Goal: Information Seeking & Learning: Learn about a topic

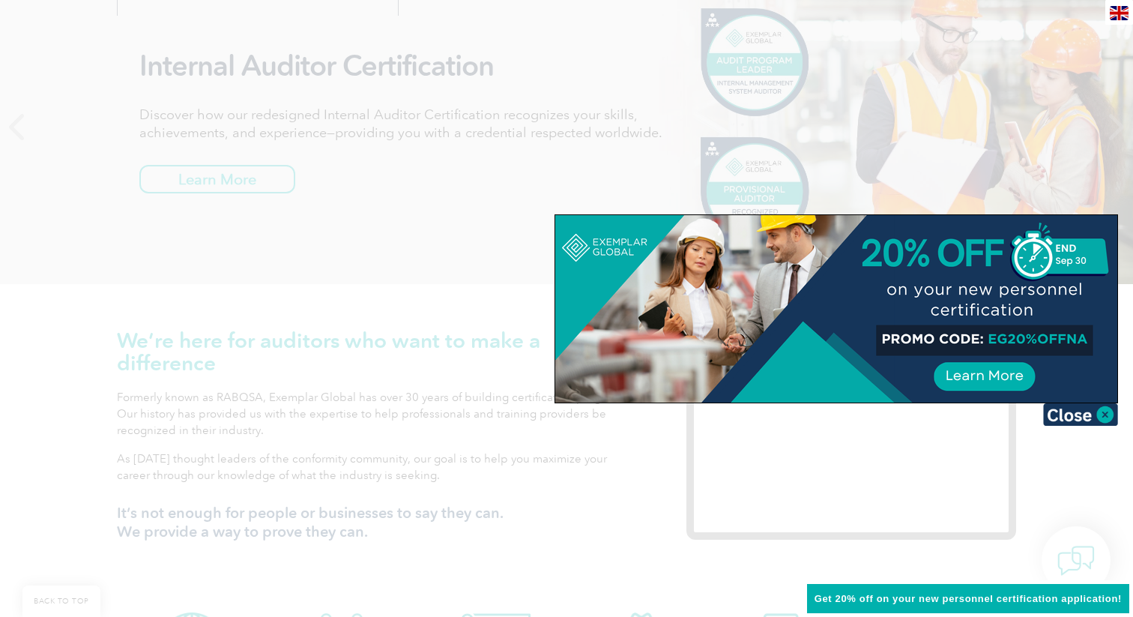
scroll to position [59, 0]
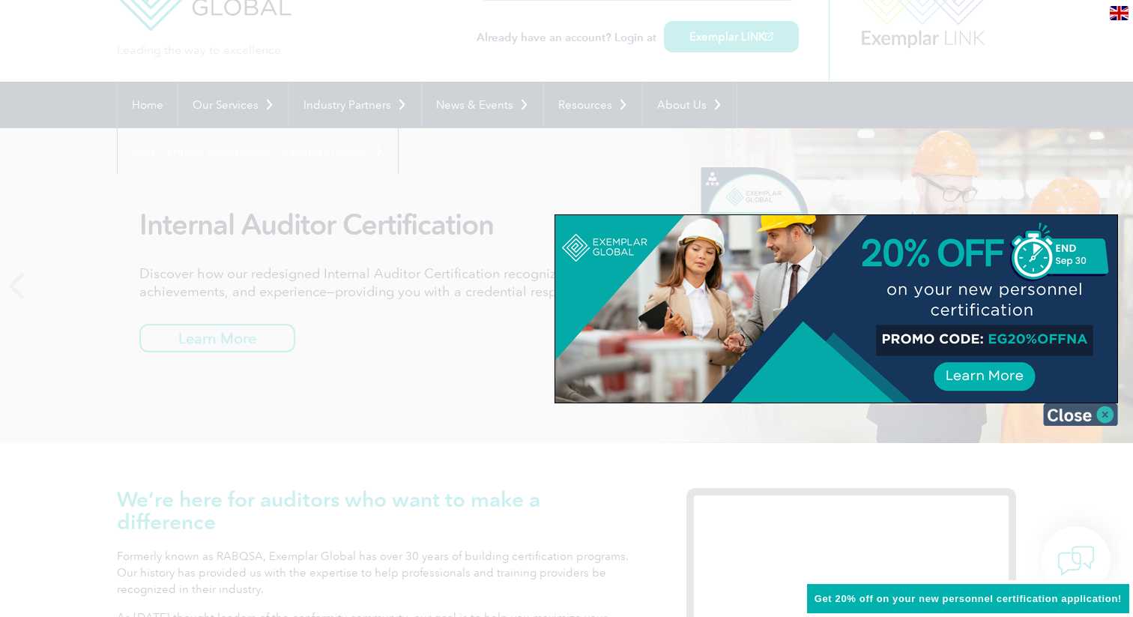
click at [1100, 414] on img at bounding box center [1080, 414] width 75 height 22
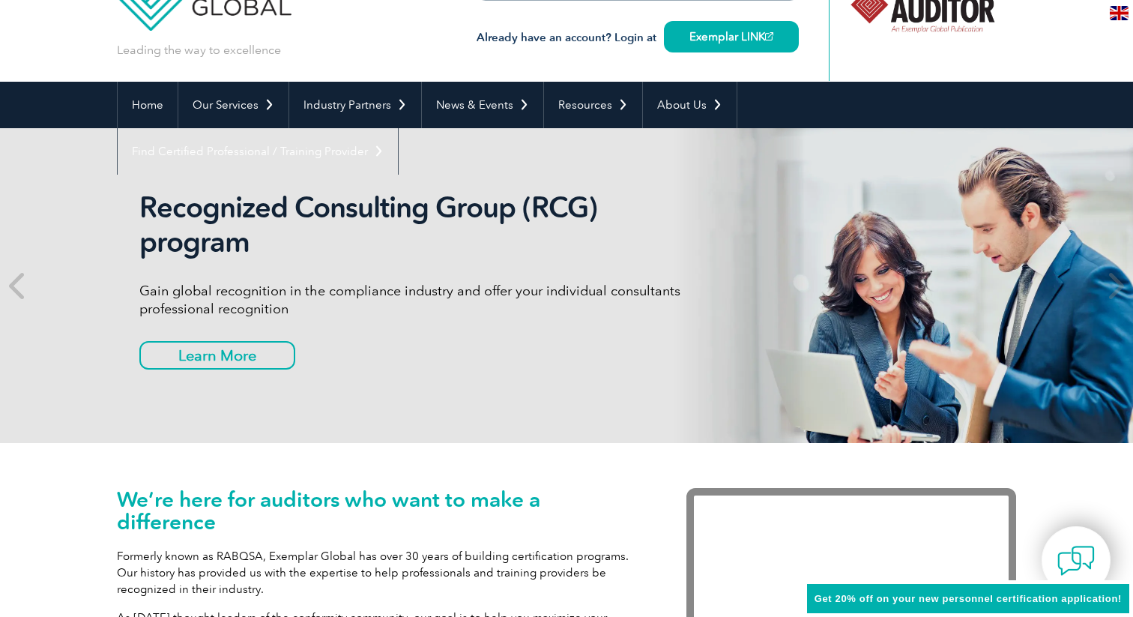
scroll to position [0, 0]
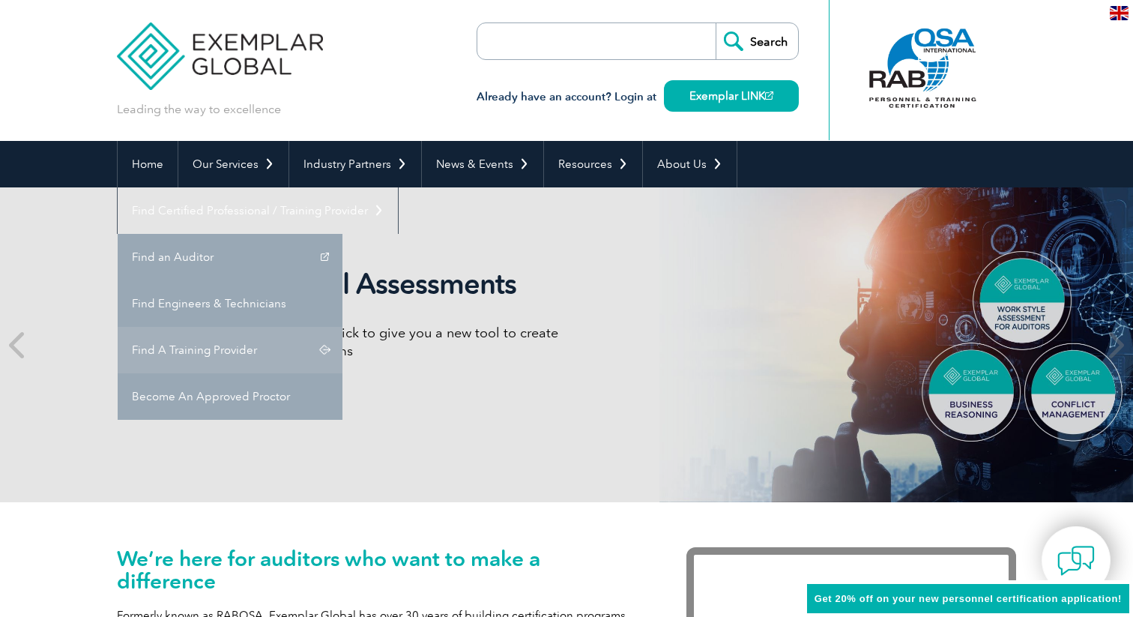
click at [343, 327] on link "Find A Training Provider" at bounding box center [230, 350] width 225 height 46
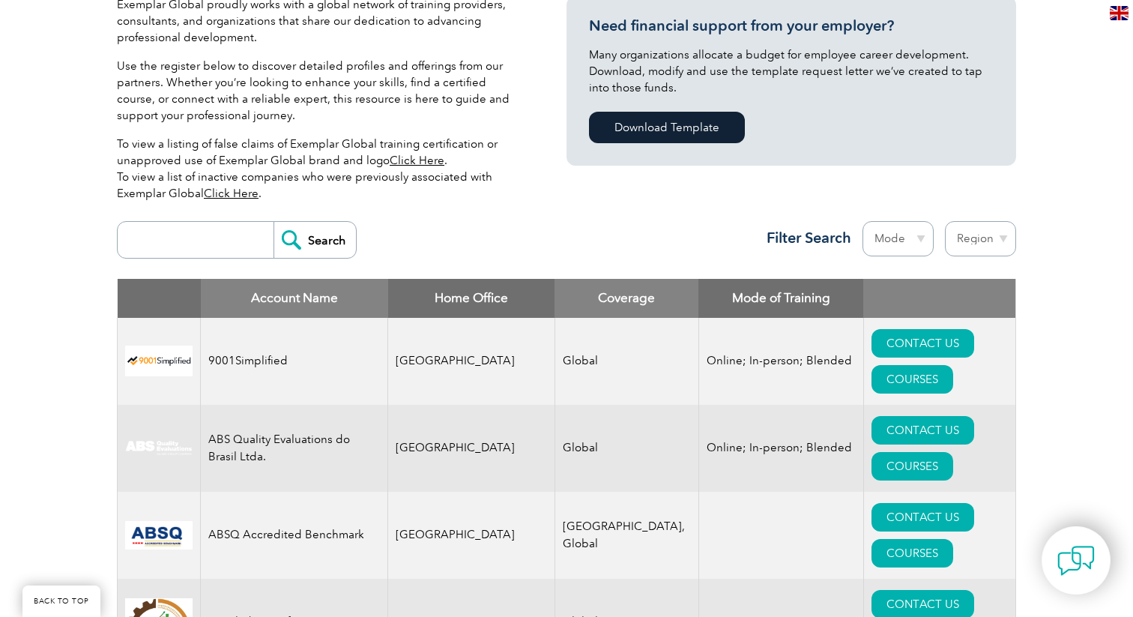
scroll to position [381, 0]
click at [902, 238] on select "Mode Online In-person Blended" at bounding box center [898, 237] width 71 height 35
select select "Online"
click at [975, 241] on select "Region [GEOGRAPHIC_DATA] [GEOGRAPHIC_DATA] [GEOGRAPHIC_DATA] [GEOGRAPHIC_DATA] …" at bounding box center [980, 237] width 71 height 35
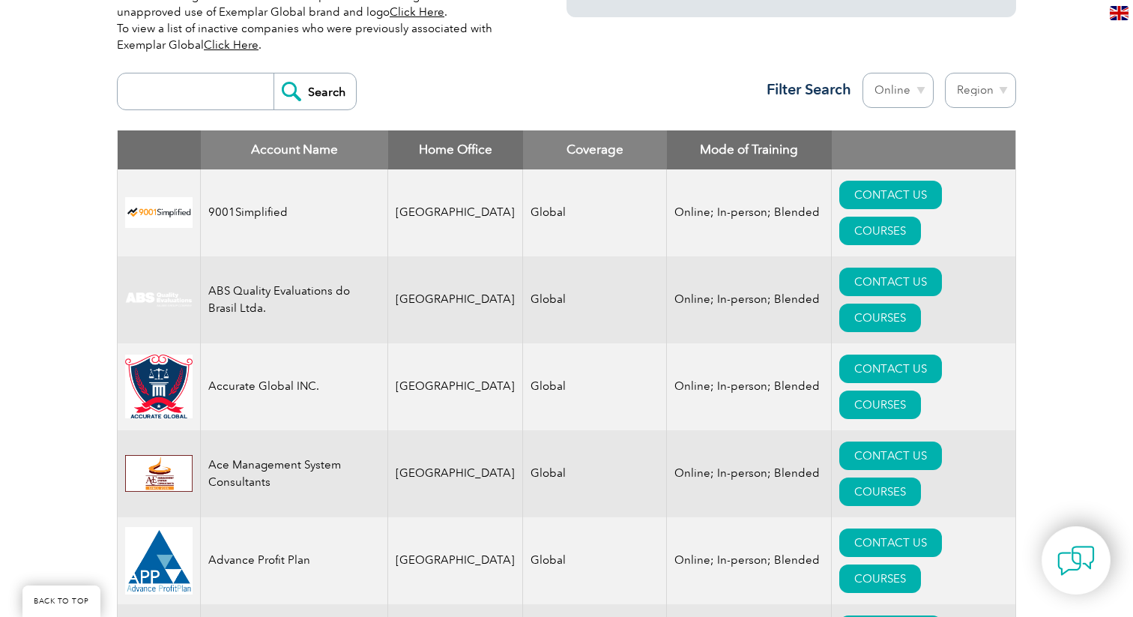
scroll to position [537, 0]
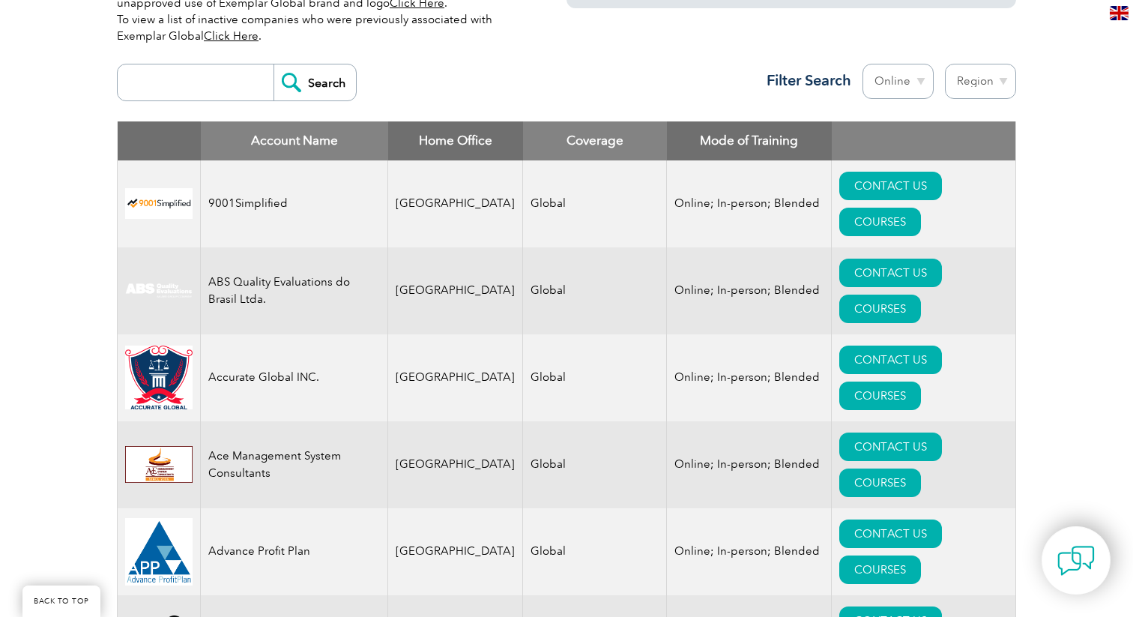
click at [987, 69] on select "Region Australia Bahrain Bangladesh Brazil Canada Colombia Dominican Republic E…" at bounding box center [980, 81] width 71 height 35
select select "[GEOGRAPHIC_DATA]"
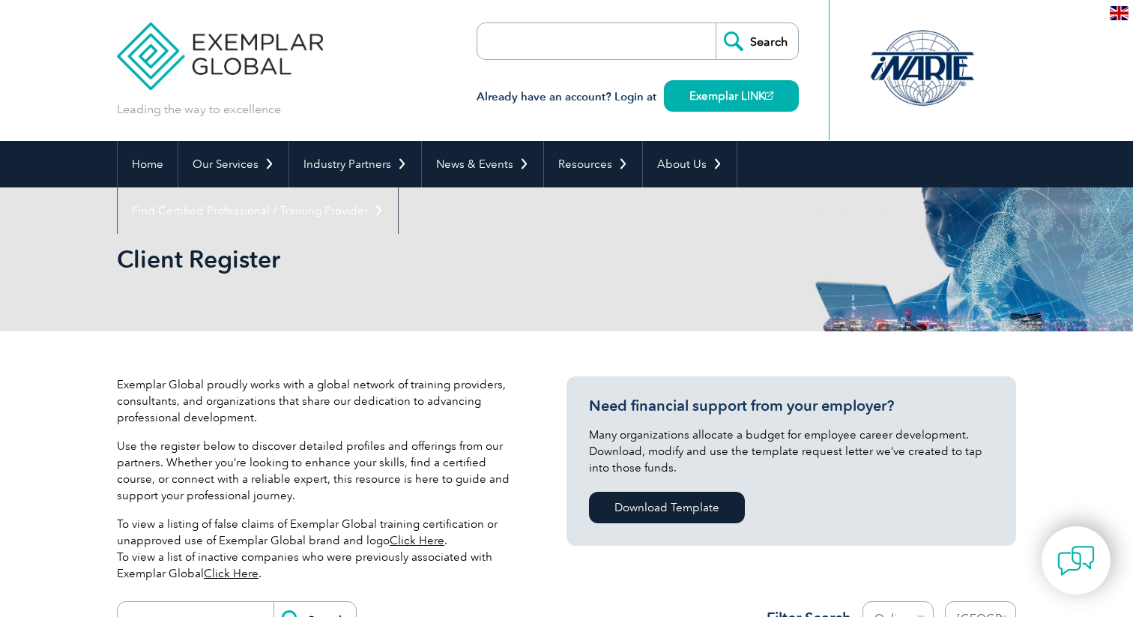
select select "[GEOGRAPHIC_DATA]"
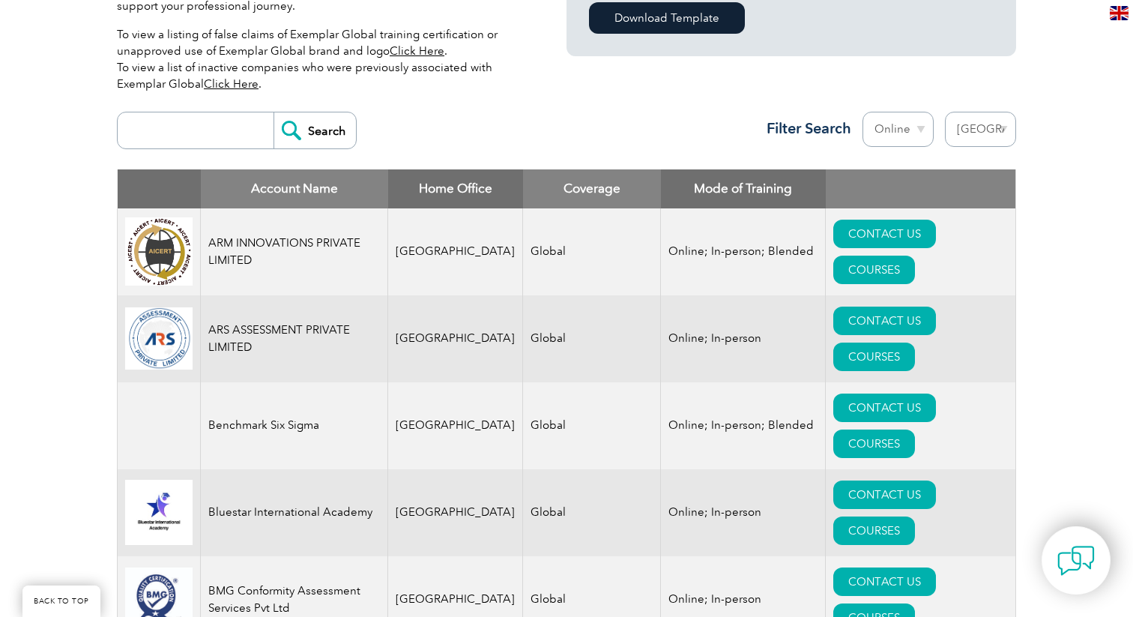
scroll to position [504, 0]
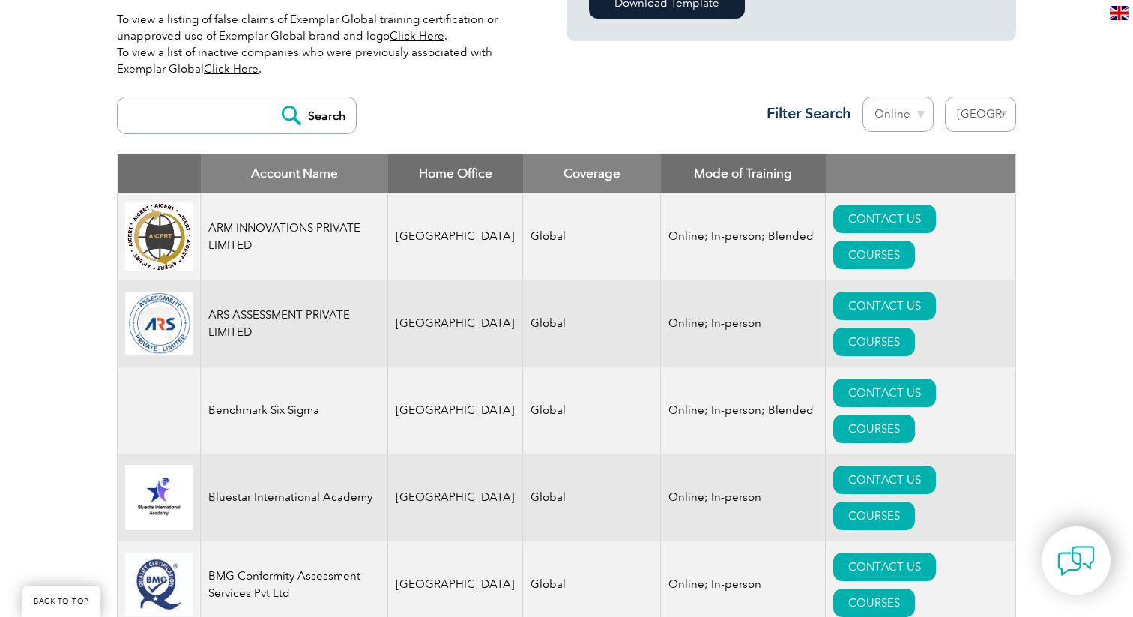
click at [202, 118] on input "search" at bounding box center [199, 115] width 148 height 36
type input "27001"
click at [274, 97] on input "Search" at bounding box center [315, 115] width 82 height 36
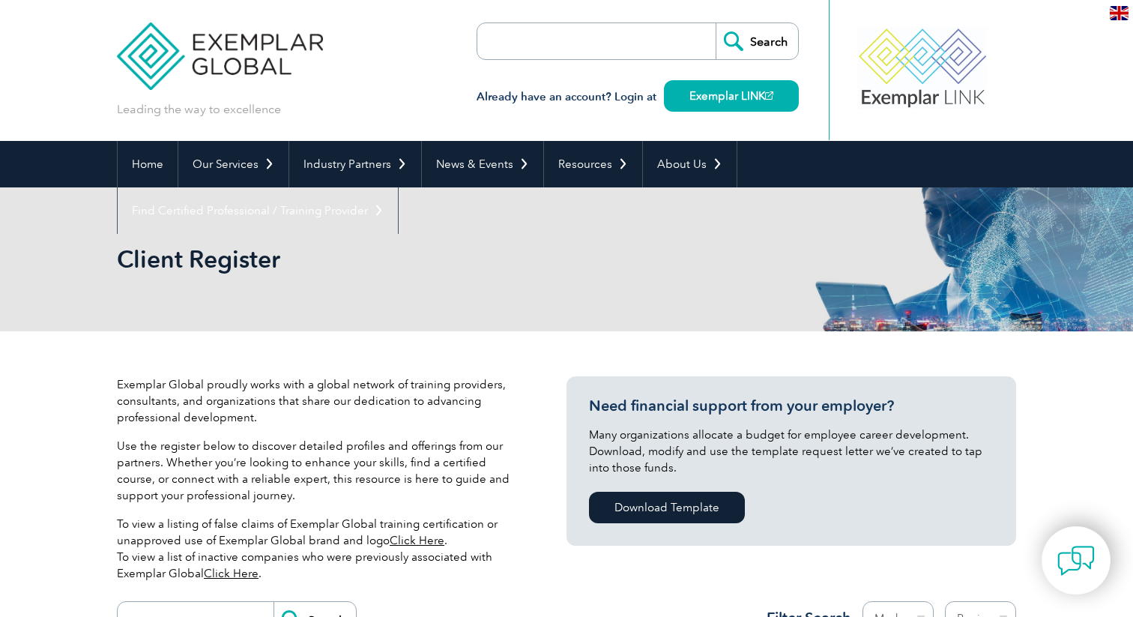
drag, startPoint x: 343, startPoint y: 70, endPoint x: 223, endPoint y: 52, distance: 120.5
click at [223, 52] on div "Leading the way to excellence Search" at bounding box center [566, 70] width 899 height 141
click at [388, 93] on div "Leading the way to excellence Search" at bounding box center [566, 70] width 899 height 141
